Goal: Check status: Check status

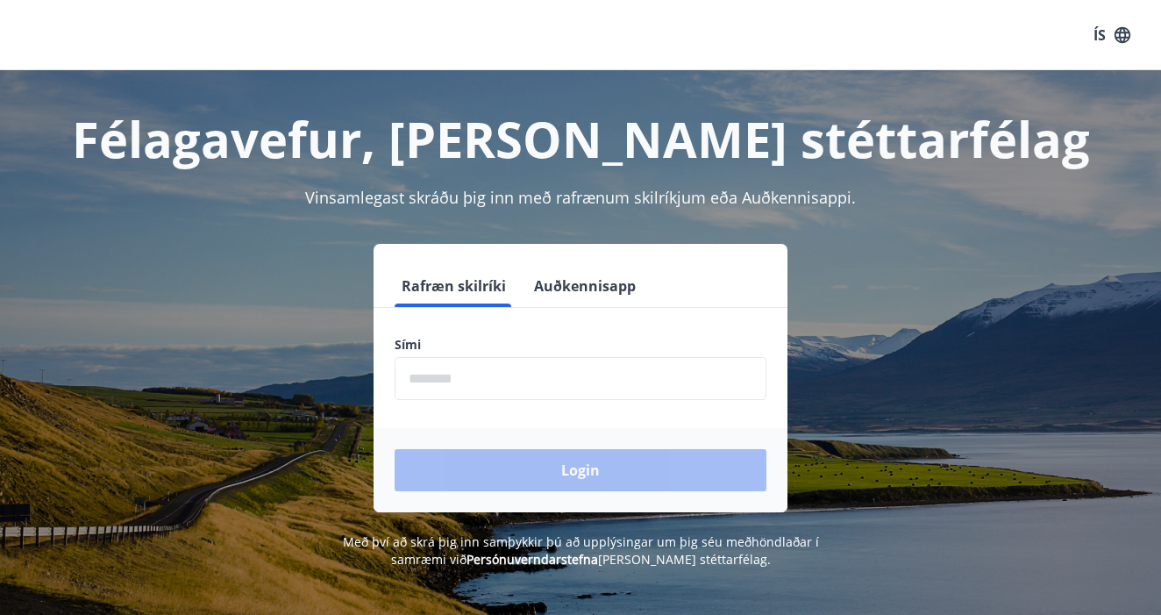
click at [510, 369] on input "phone" at bounding box center [581, 378] width 372 height 43
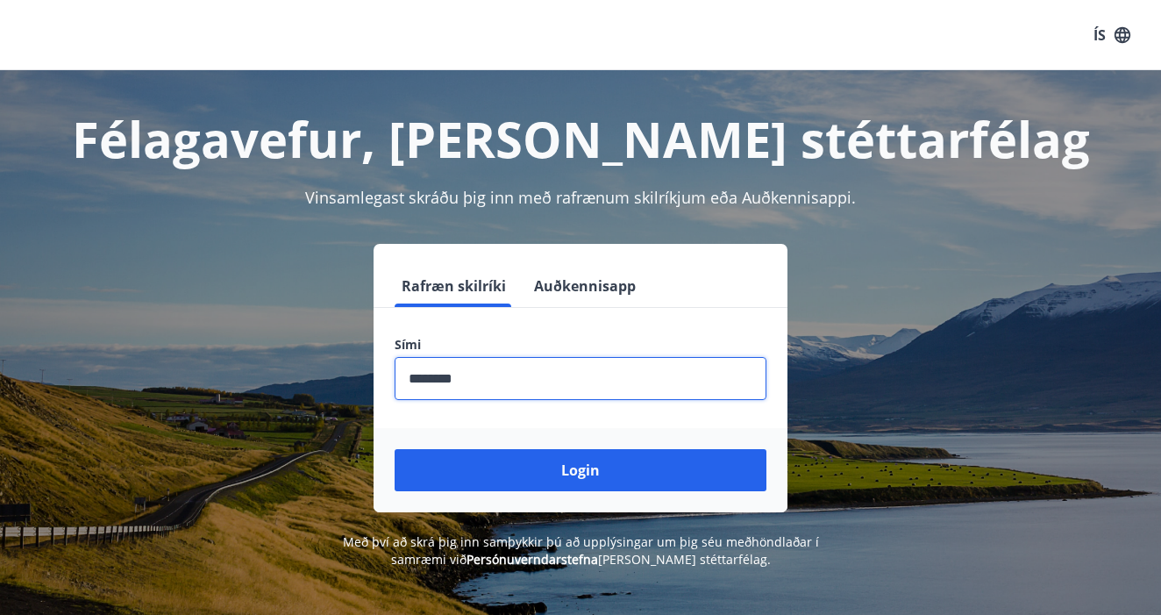
type input "********"
click at [581, 470] on button "Login" at bounding box center [581, 470] width 372 height 42
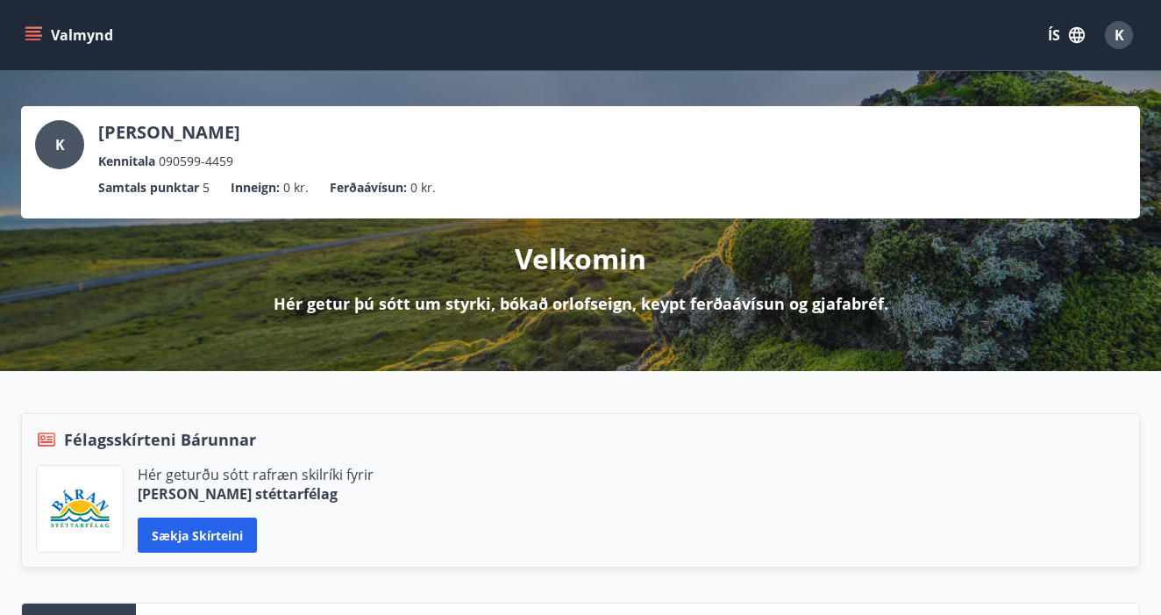
click at [1044, 35] on button "ÍS" at bounding box center [1066, 35] width 56 height 32
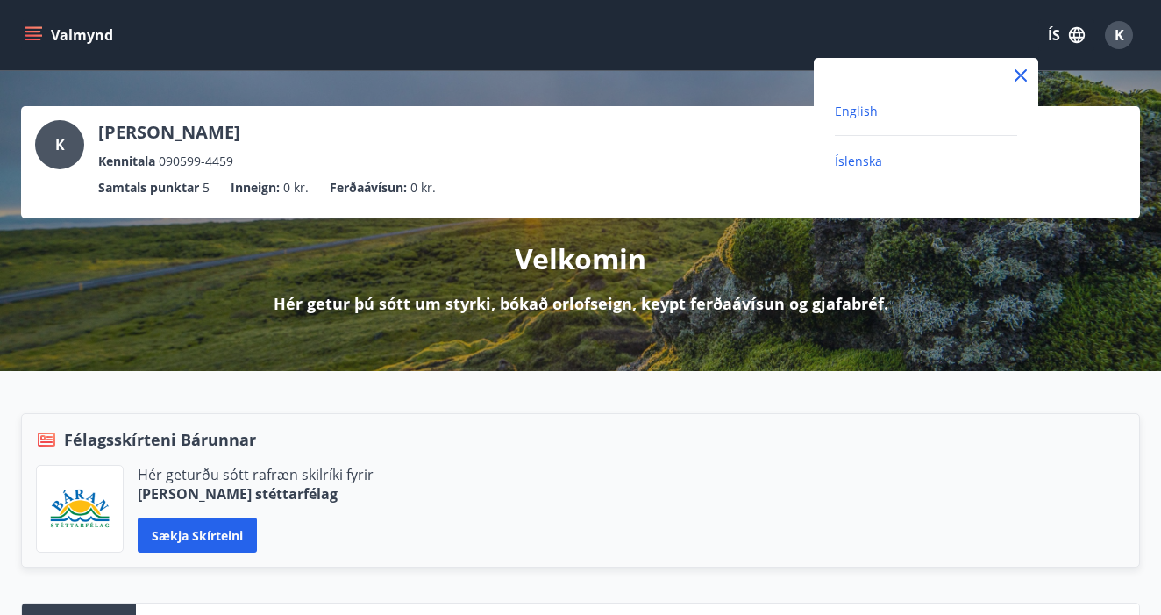
click at [858, 104] on span "English" at bounding box center [856, 111] width 43 height 17
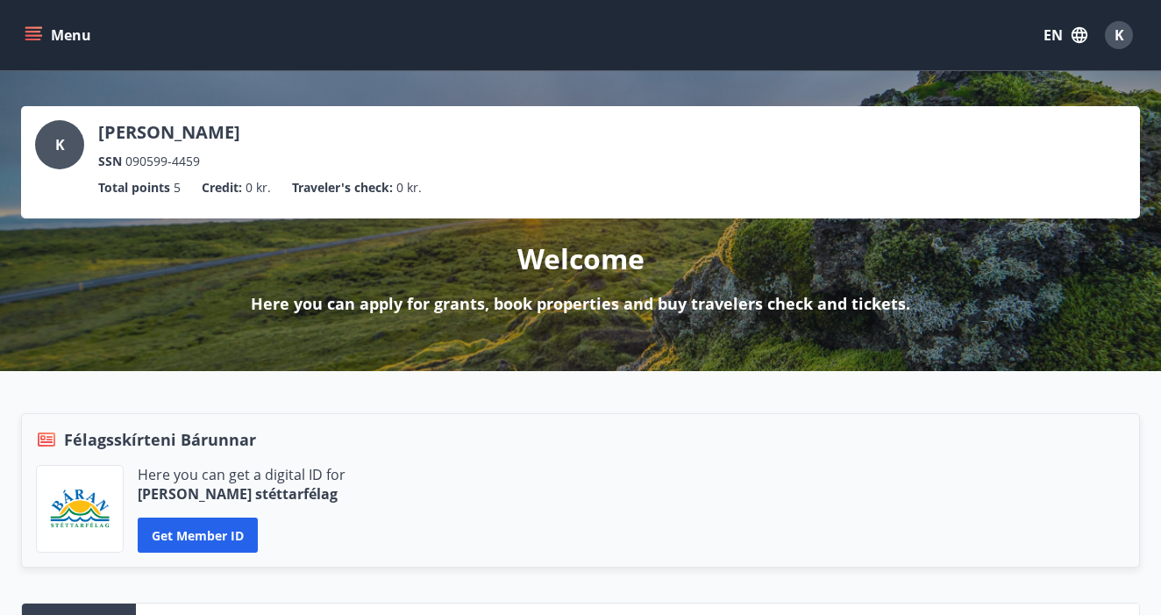
click at [51, 33] on button "Menu" at bounding box center [59, 35] width 77 height 32
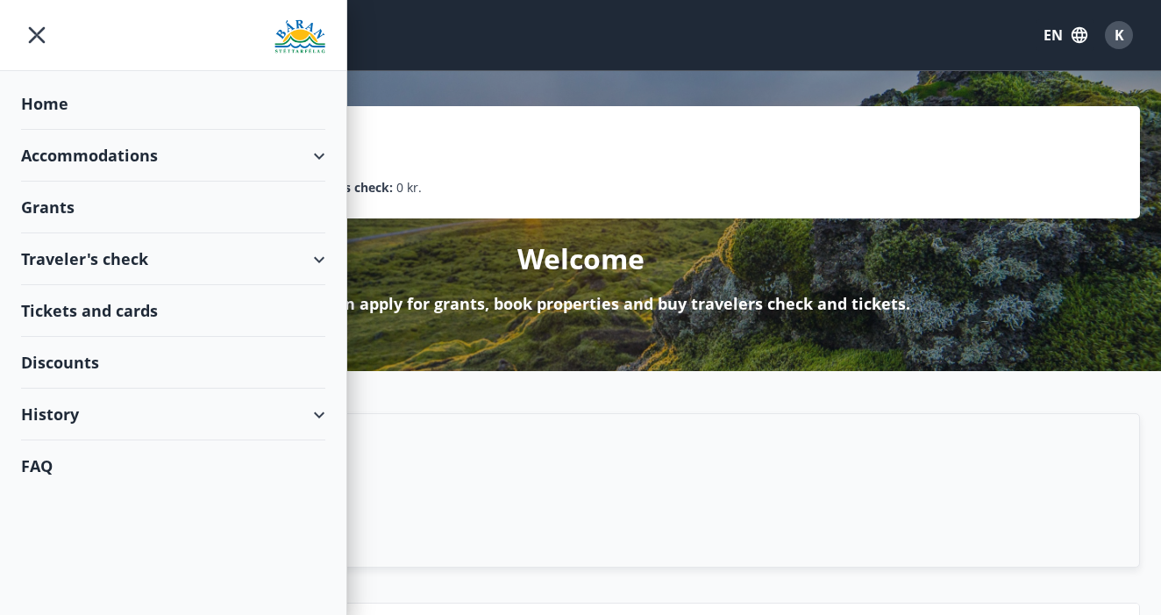
click at [64, 410] on div "History" at bounding box center [173, 414] width 304 height 52
click at [75, 460] on div "Traveler's check" at bounding box center [173, 458] width 276 height 37
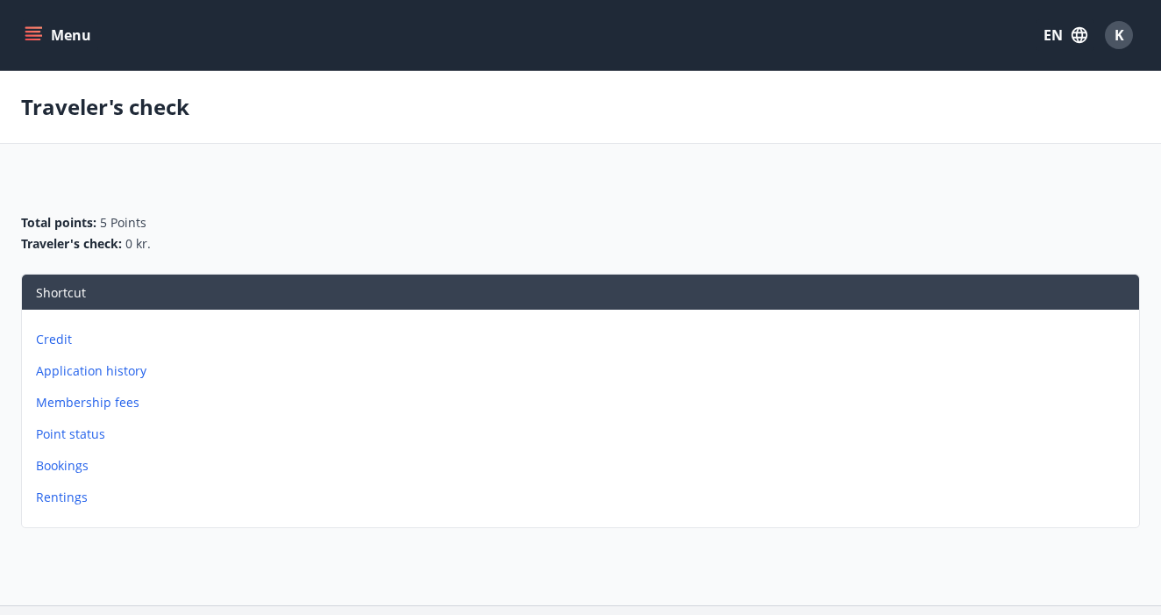
click at [96, 372] on p "Application history" at bounding box center [584, 371] width 1096 height 18
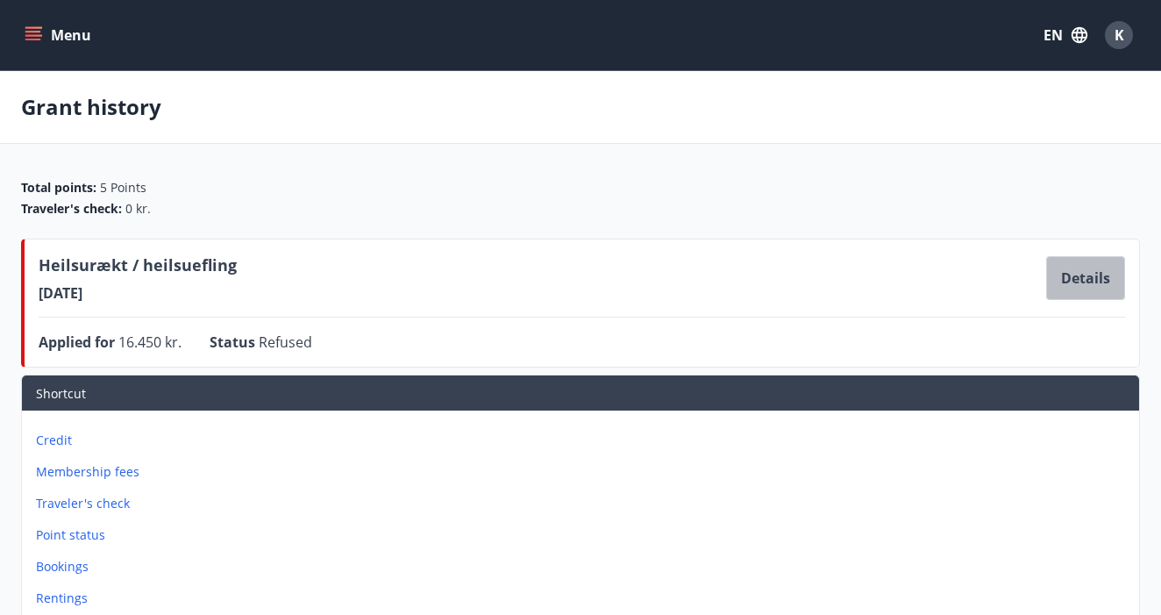
click at [1082, 283] on button "Details" at bounding box center [1085, 278] width 79 height 44
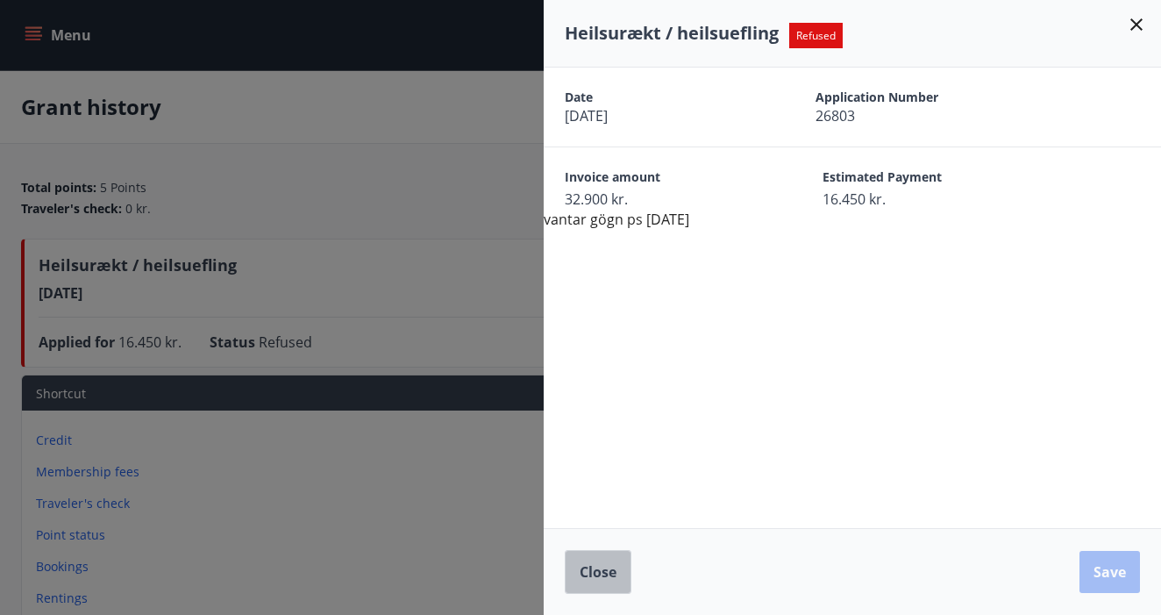
click at [617, 567] on span "Close" at bounding box center [598, 571] width 37 height 19
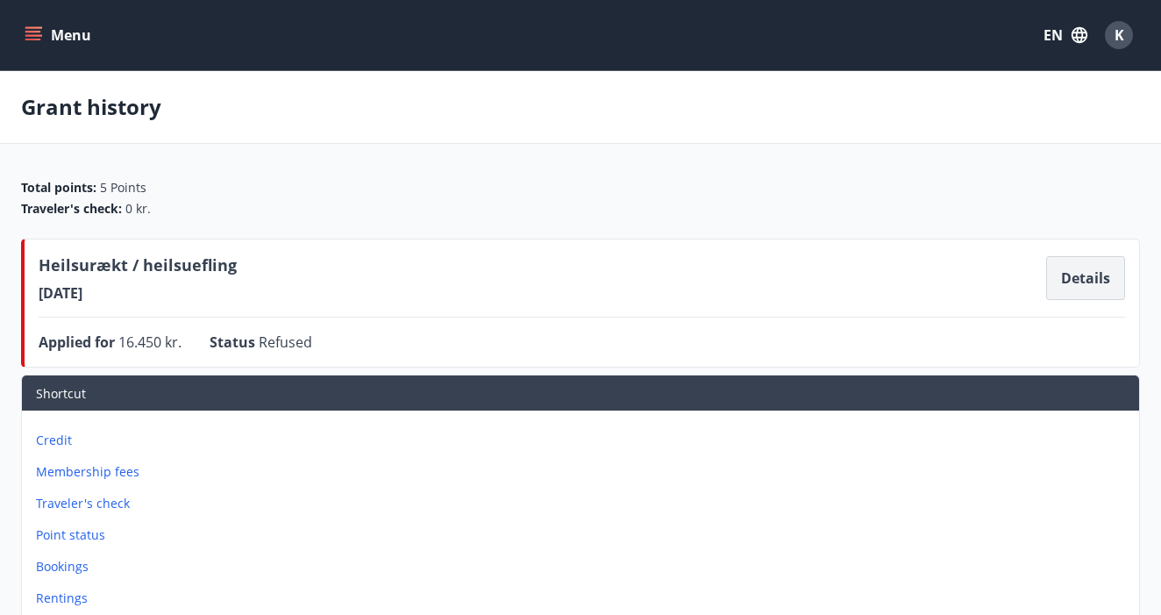
click at [1080, 293] on button "Details" at bounding box center [1085, 278] width 79 height 44
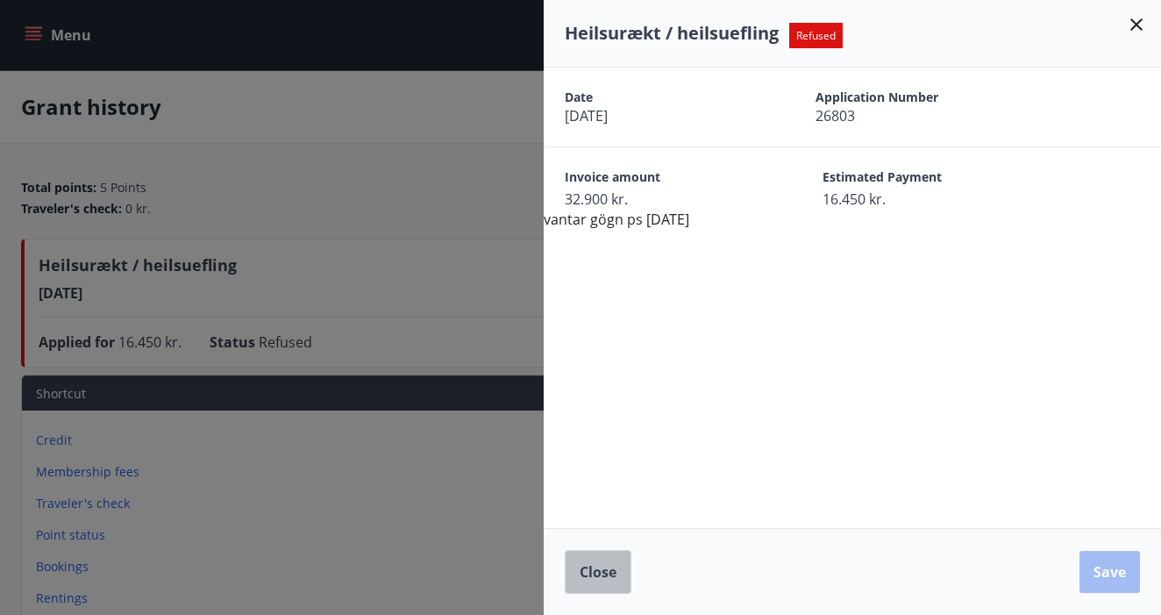
click at [617, 562] on button "Close" at bounding box center [598, 572] width 67 height 44
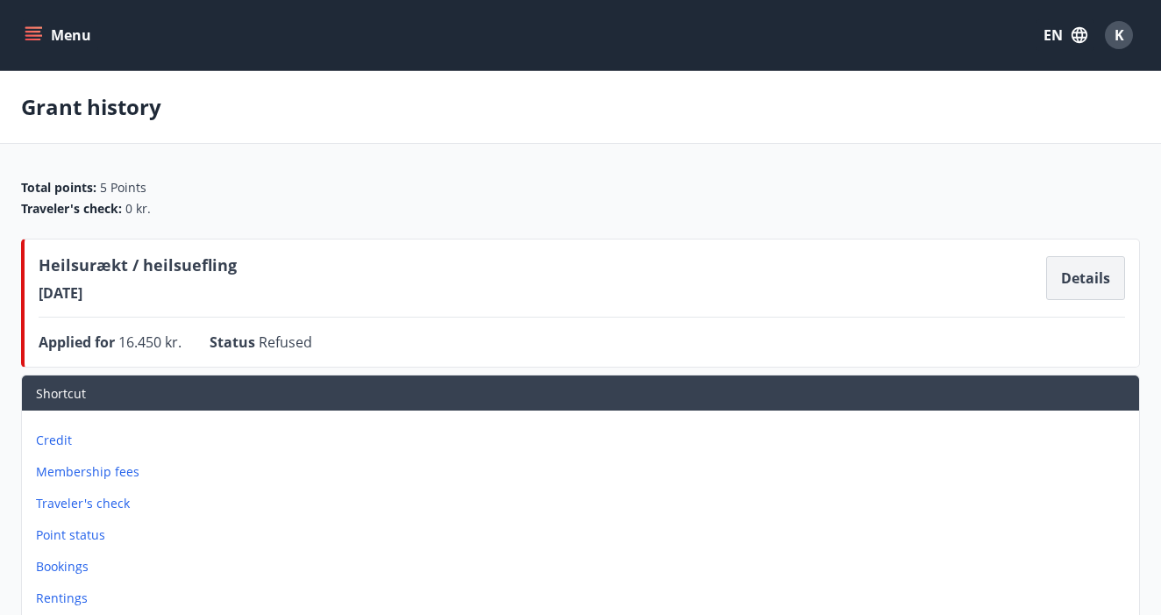
click at [1065, 275] on button "Details" at bounding box center [1085, 278] width 79 height 44
